Goal: Participate in discussion: Engage in conversation with other users on a specific topic

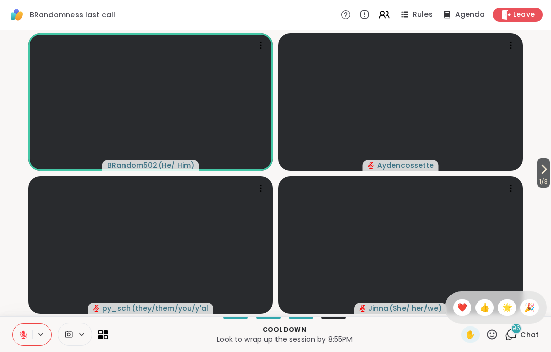
click at [459, 308] on span "❤️" at bounding box center [462, 308] width 10 height 12
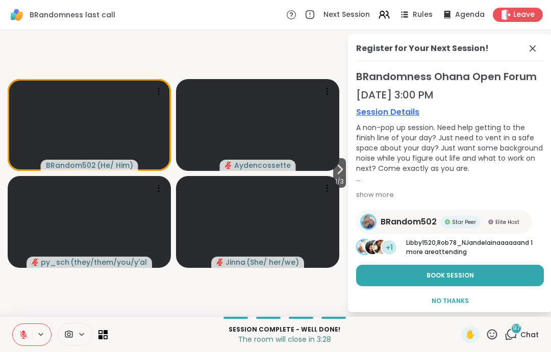
click at [526, 55] on div "Register for Your Next Session!" at bounding box center [450, 51] width 188 height 19
click at [542, 43] on div "Register for Your Next Session!" at bounding box center [450, 51] width 188 height 19
click at [528, 48] on icon at bounding box center [533, 48] width 12 height 12
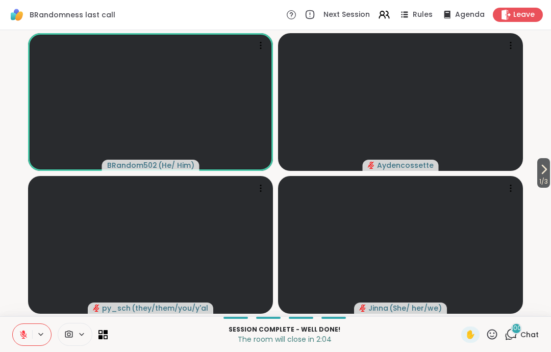
click at [22, 330] on icon at bounding box center [23, 334] width 9 height 9
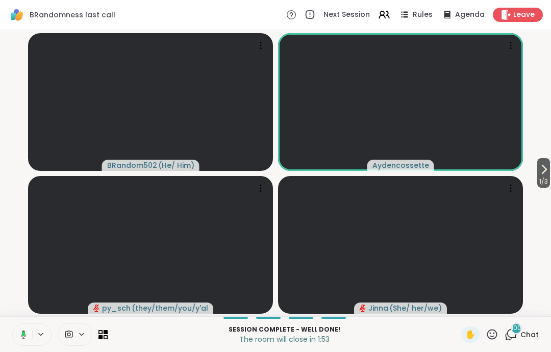
click at [28, 324] on button at bounding box center [21, 334] width 21 height 21
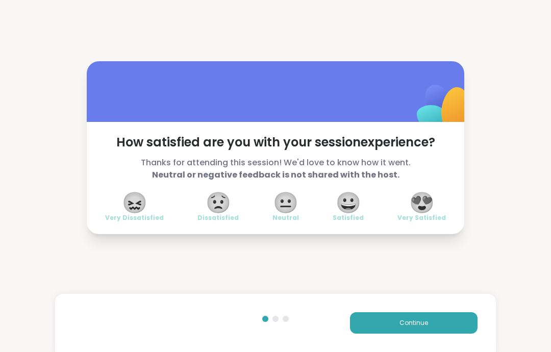
click at [461, 331] on button "Continue" at bounding box center [414, 322] width 128 height 21
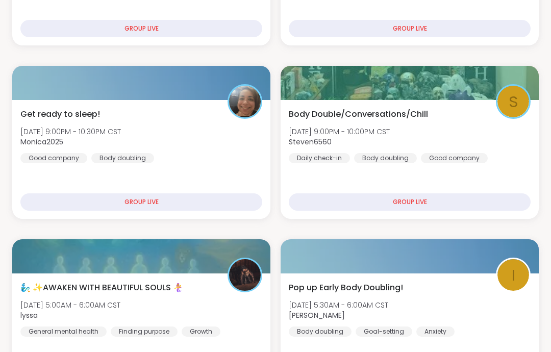
scroll to position [296, 0]
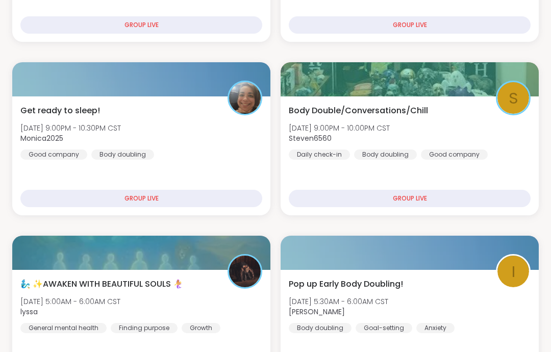
click at [512, 155] on div "Body Double/Conversations/Chill [DATE] 9:00PM - 10:00PM CST Steven6560 Daily ch…" at bounding box center [410, 132] width 242 height 55
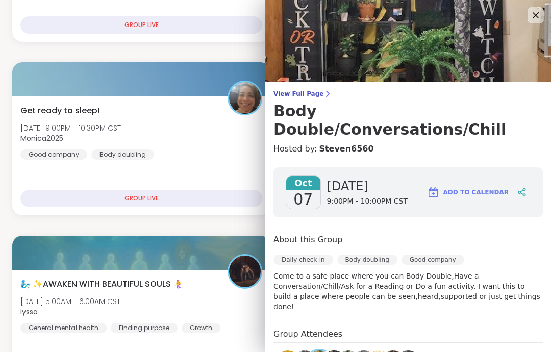
scroll to position [0, 0]
click at [532, 21] on icon at bounding box center [536, 15] width 12 height 12
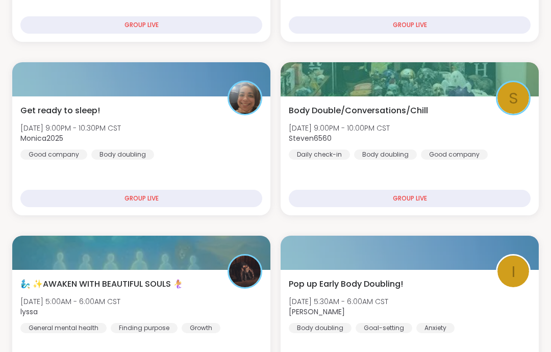
click at [72, 116] on span "Get ready to sleep!" at bounding box center [60, 111] width 80 height 12
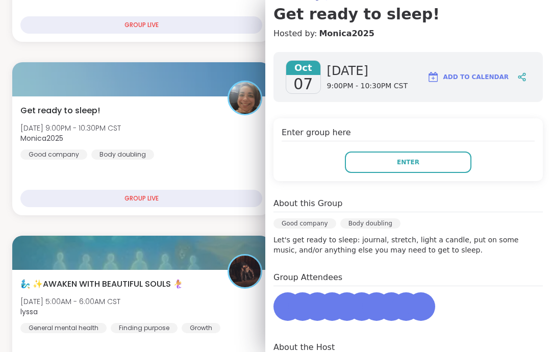
scroll to position [105, 0]
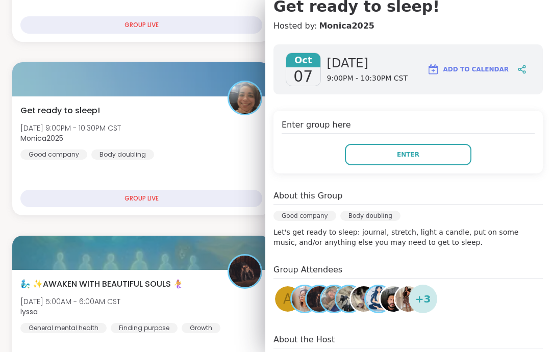
click at [452, 150] on button "Enter" at bounding box center [408, 154] width 127 height 21
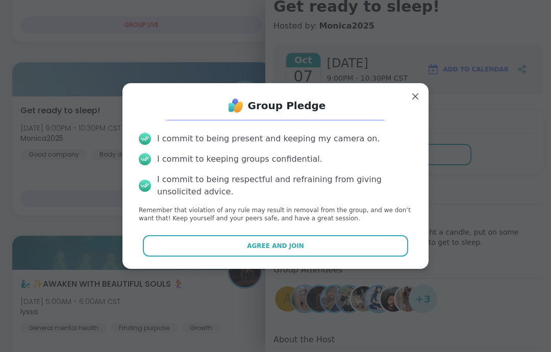
click at [389, 257] on button "Agree and Join" at bounding box center [276, 245] width 266 height 21
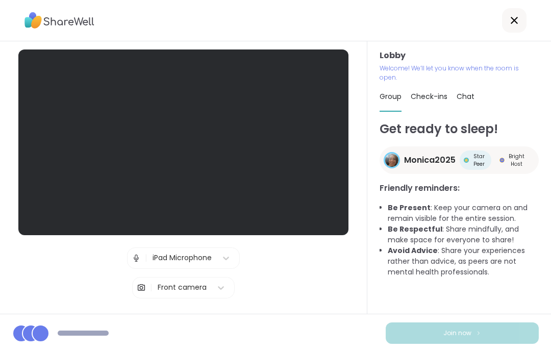
scroll to position [41, 0]
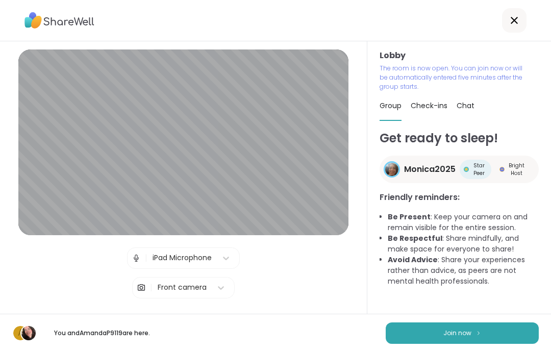
click at [485, 332] on button "Join now" at bounding box center [462, 332] width 153 height 21
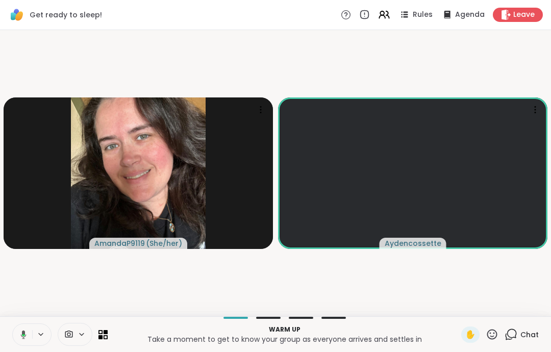
click at [22, 344] on button at bounding box center [21, 334] width 21 height 21
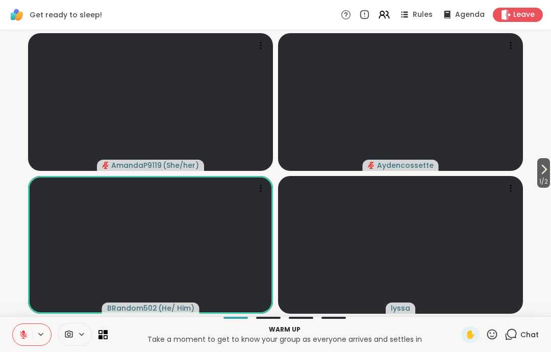
click at [493, 340] on icon at bounding box center [492, 334] width 13 height 13
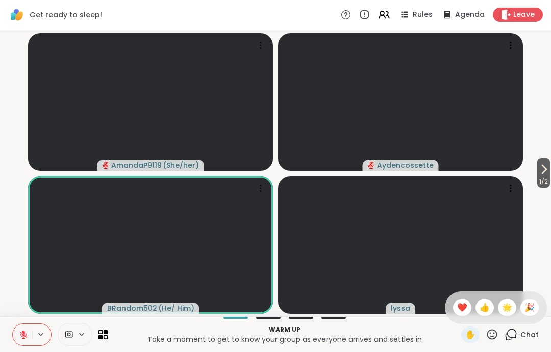
click at [454, 306] on div "❤️" at bounding box center [462, 308] width 18 height 16
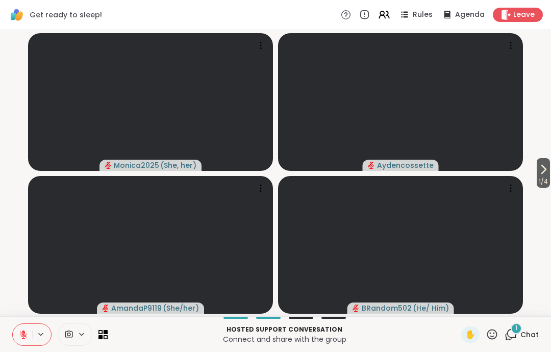
click at [540, 179] on span "1 / 4" at bounding box center [543, 182] width 13 height 12
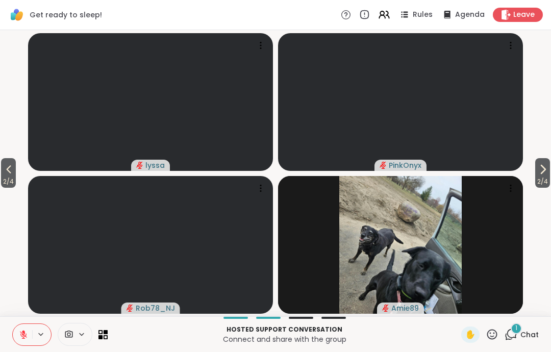
click at [545, 176] on icon at bounding box center [543, 169] width 12 height 12
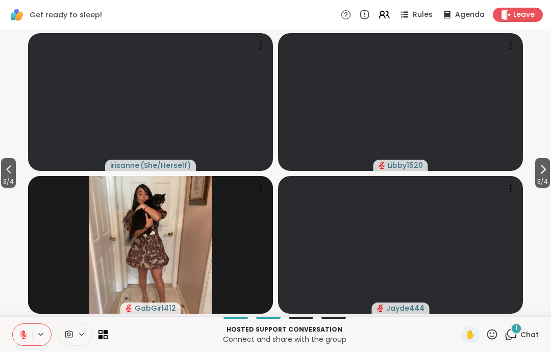
click at [544, 179] on span "3 / 4" at bounding box center [542, 182] width 15 height 12
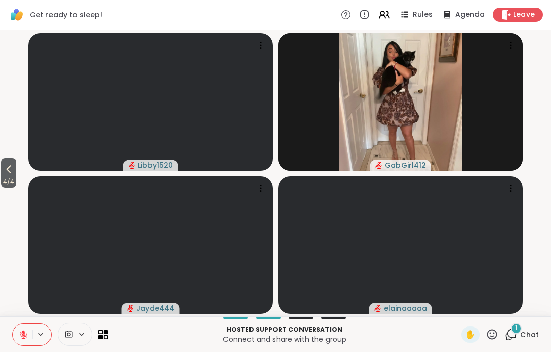
click at [9, 174] on icon at bounding box center [9, 169] width 12 height 12
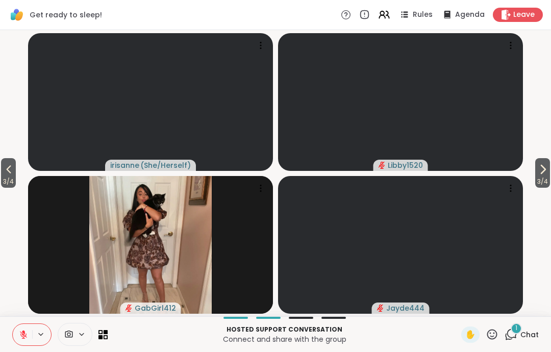
click at [9, 173] on icon at bounding box center [9, 169] width 12 height 12
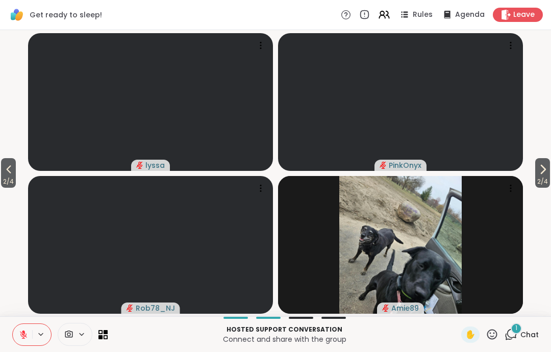
click at [8, 170] on icon at bounding box center [8, 170] width 5 height 8
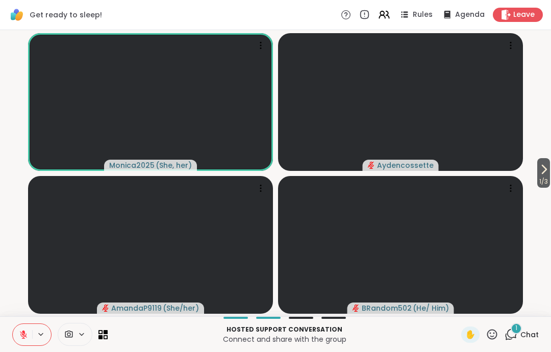
click at [17, 343] on button at bounding box center [22, 334] width 19 height 21
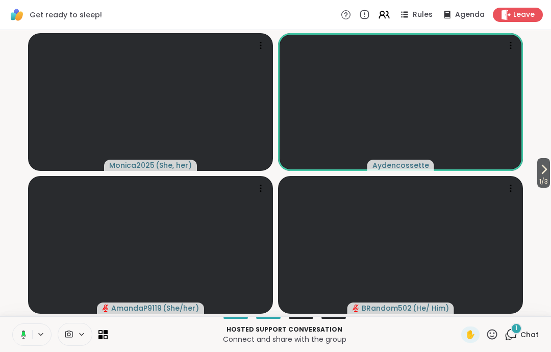
click at [21, 340] on button at bounding box center [21, 334] width 21 height 21
